Goal: Find specific page/section: Find specific page/section

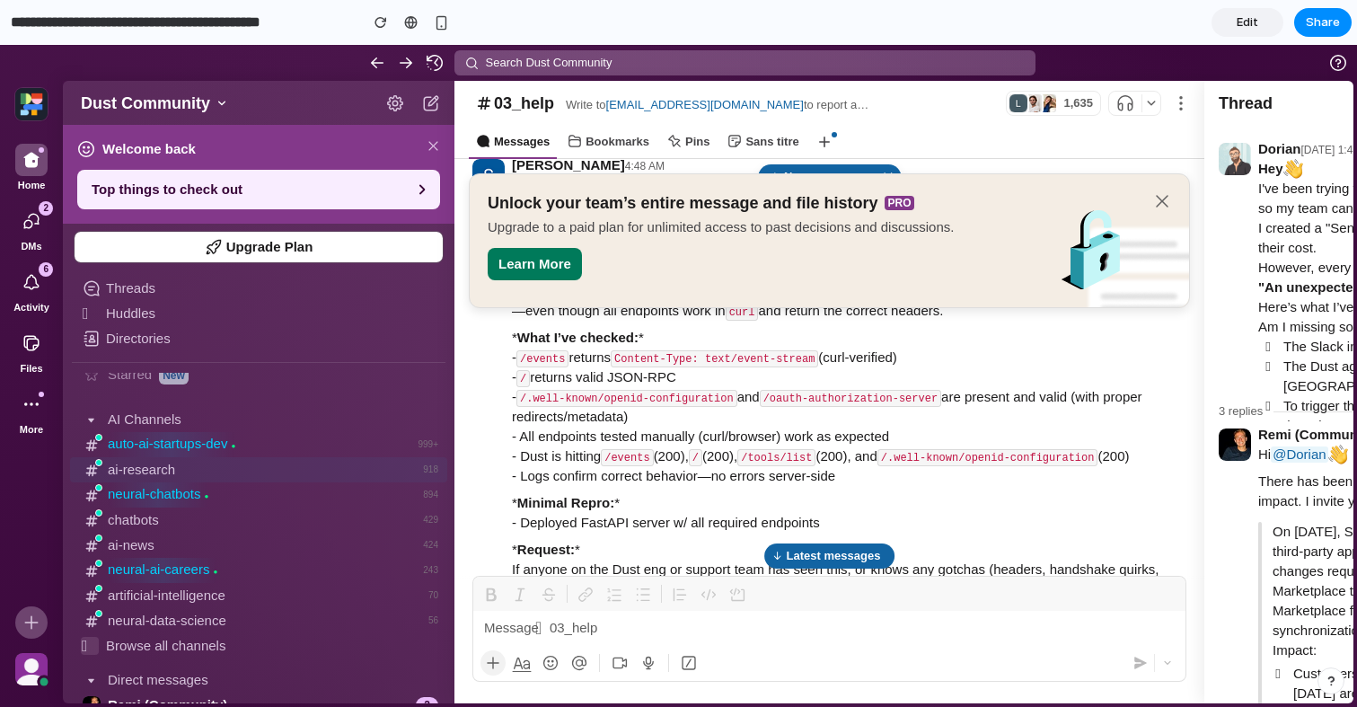
click at [255, 478] on div "ai-research 918" at bounding box center [258, 469] width 377 height 25
click at [227, 454] on span "auto-ai-startups-dev ●" at bounding box center [172, 445] width 128 height 28
click at [220, 436] on span "auto-ai-startups-dev" at bounding box center [167, 443] width 119 height 15
click at [218, 494] on div "neural-chatbots ● 894" at bounding box center [258, 494] width 377 height 25
click at [1170, 201] on icon "button" at bounding box center [1162, 201] width 18 height 18
